Goal: Find specific page/section: Find specific page/section

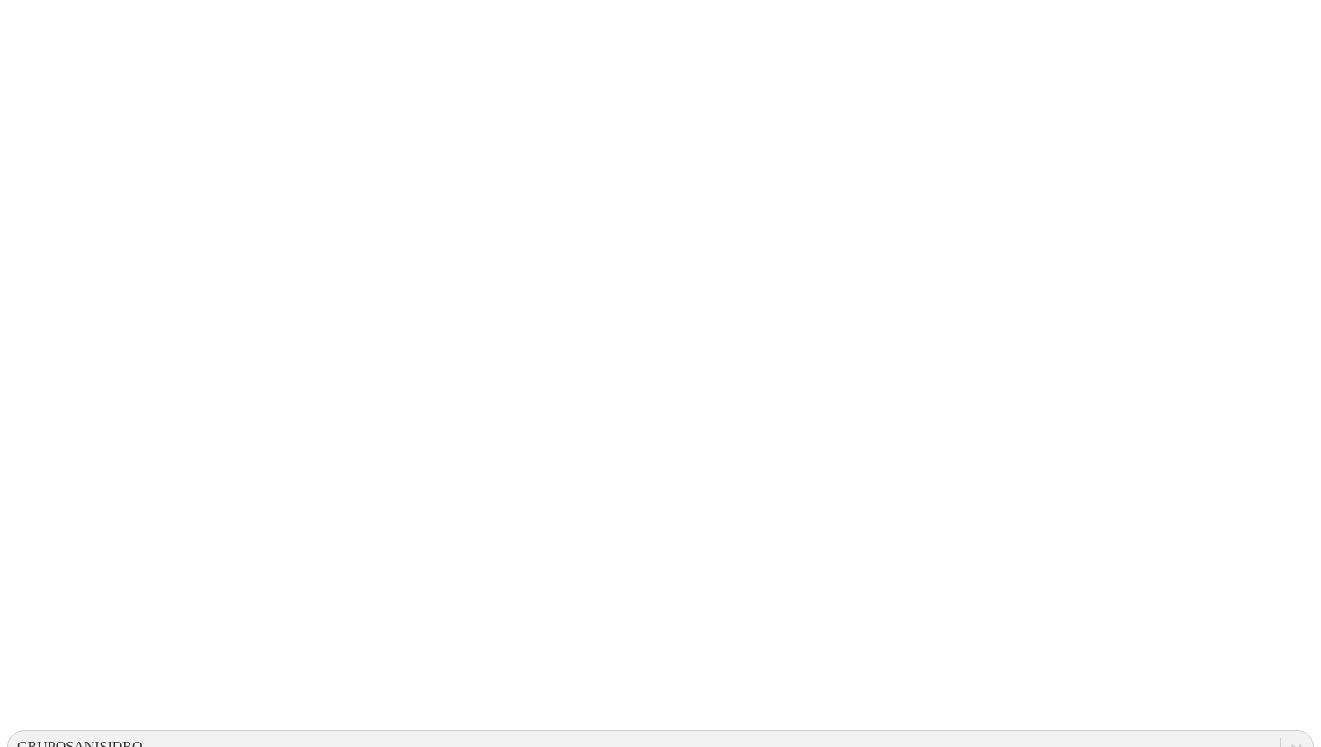
scroll to position [69, 0]
click at [1288, 738] on icon at bounding box center [1297, 747] width 18 height 18
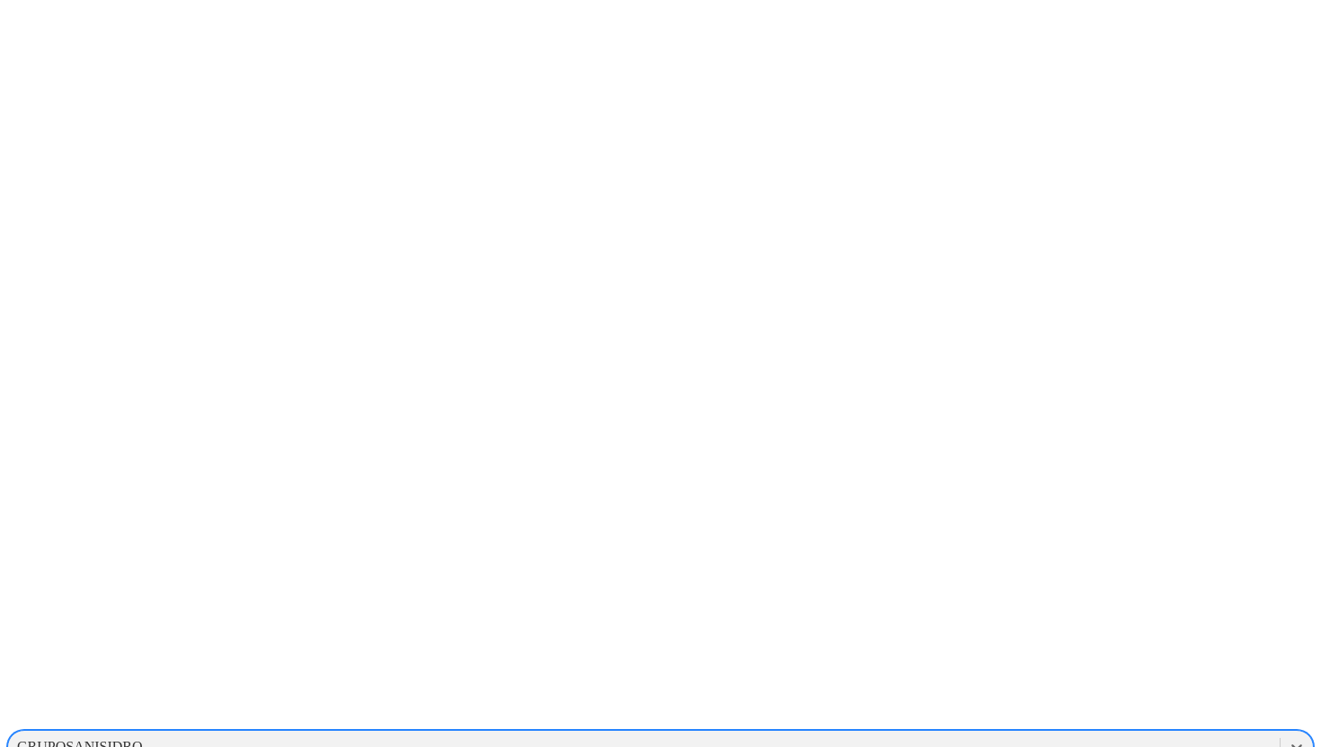
scroll to position [932, 0]
click at [1079, 698] on div "EXPERIMENTALCERDOS" at bounding box center [660, 713] width 1307 height 31
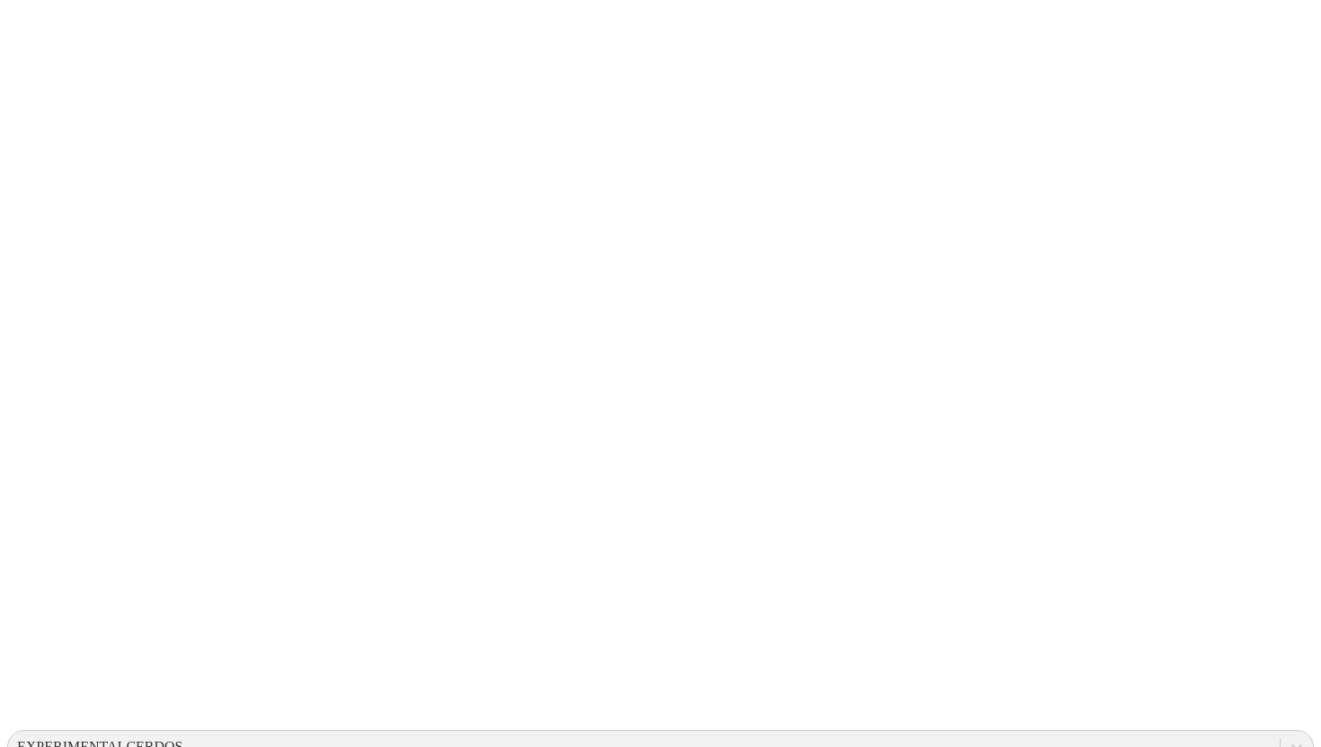
click at [183, 739] on div "EXPERIMENTALCERDOS" at bounding box center [100, 747] width 166 height 16
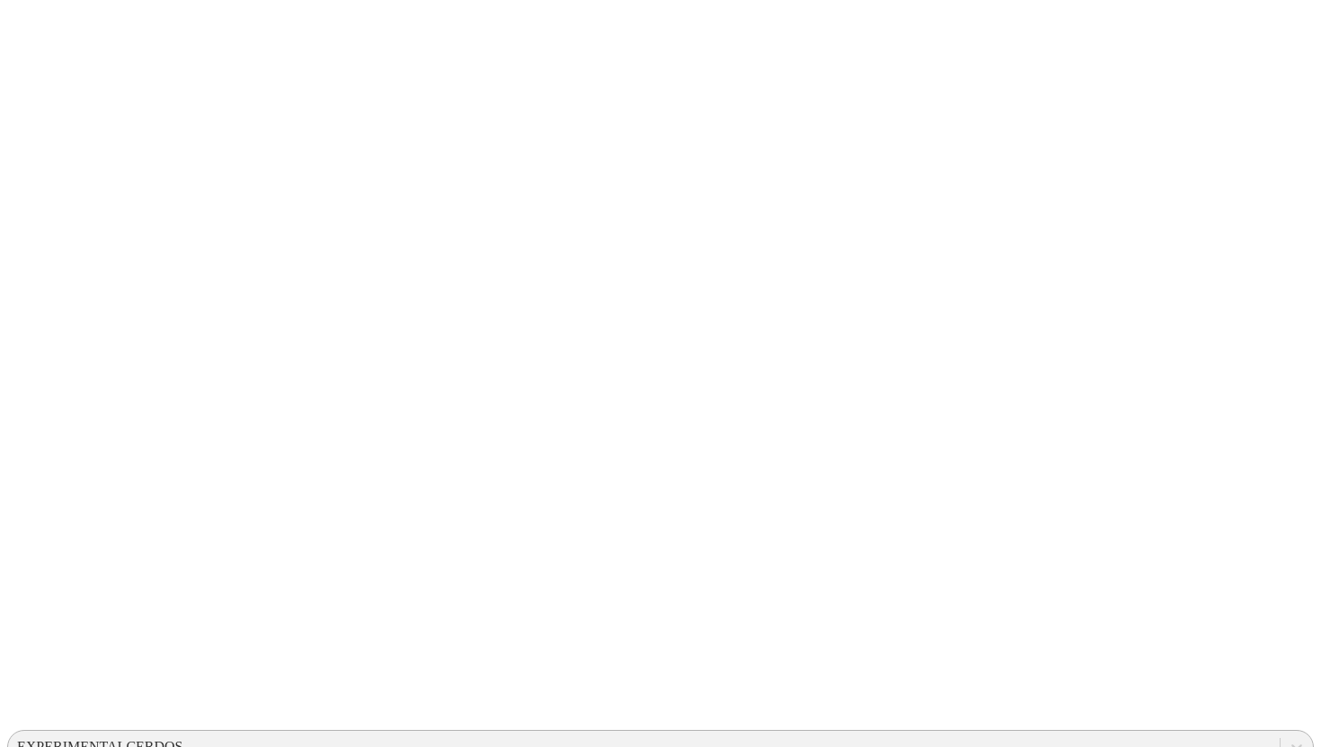
click at [183, 739] on div "EXPERIMENTALCERDOS" at bounding box center [100, 747] width 166 height 16
